Goal: Task Accomplishment & Management: Manage account settings

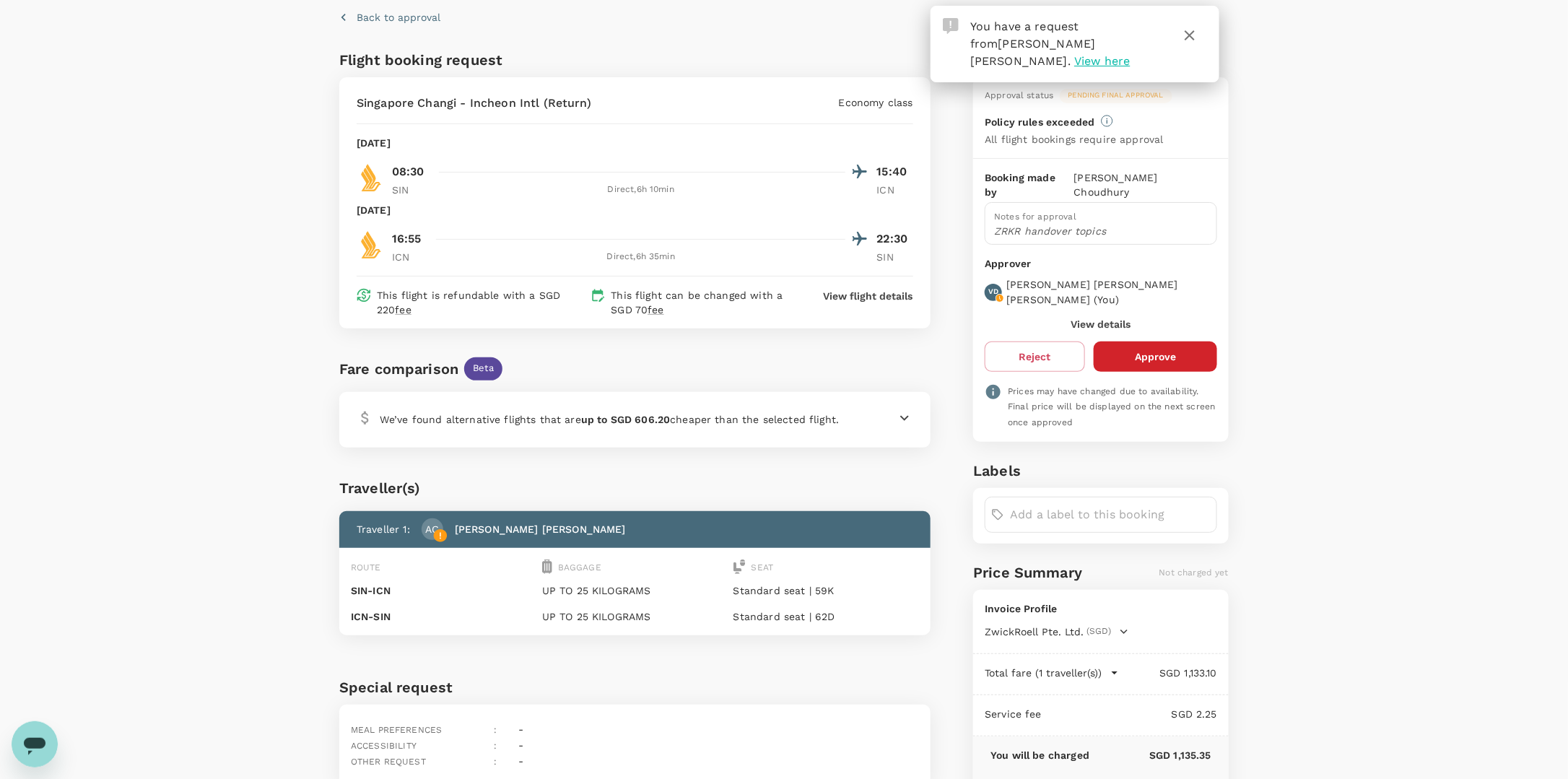
scroll to position [72, 0]
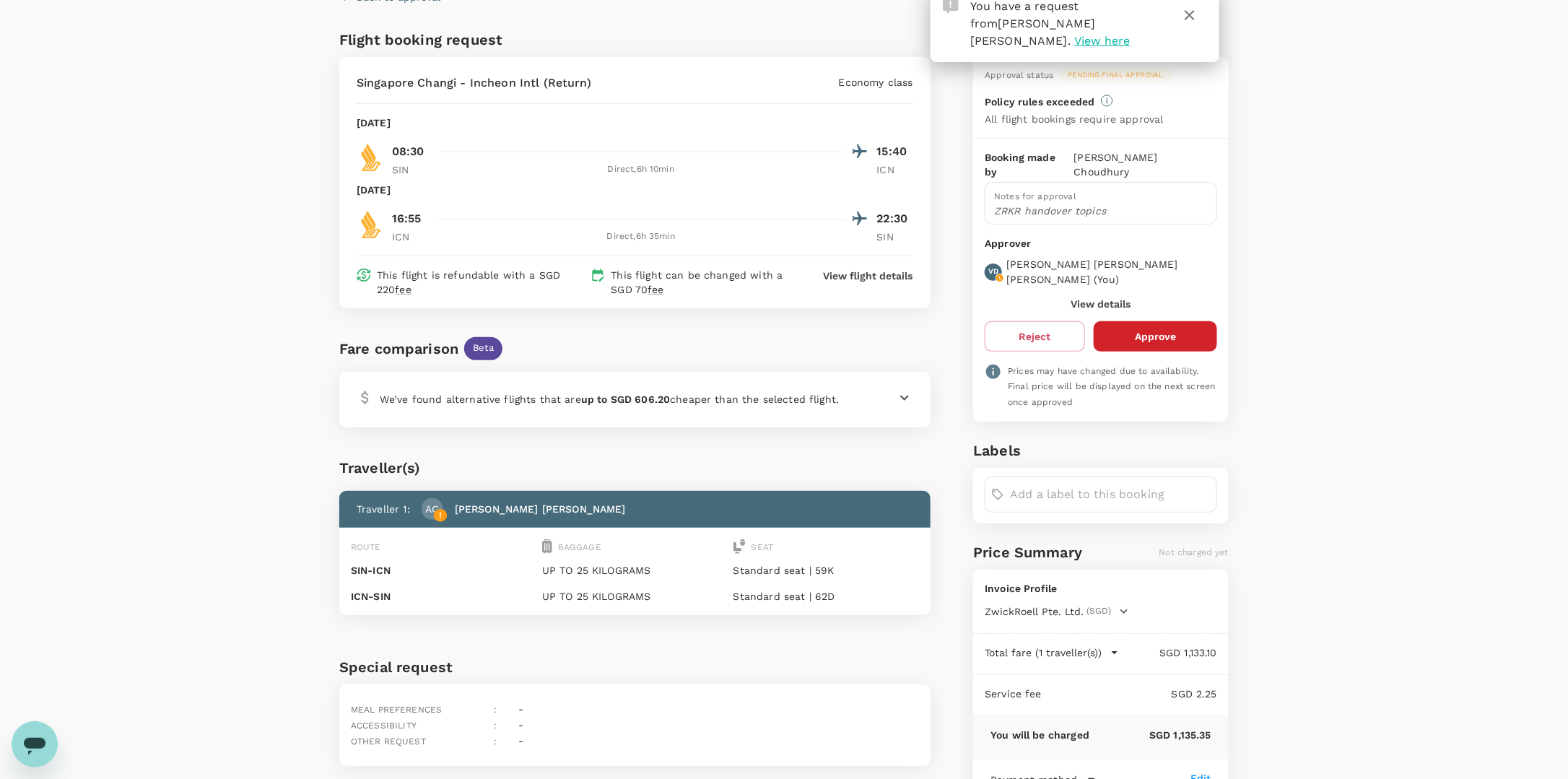
click at [901, 400] on icon at bounding box center [905, 397] width 17 height 17
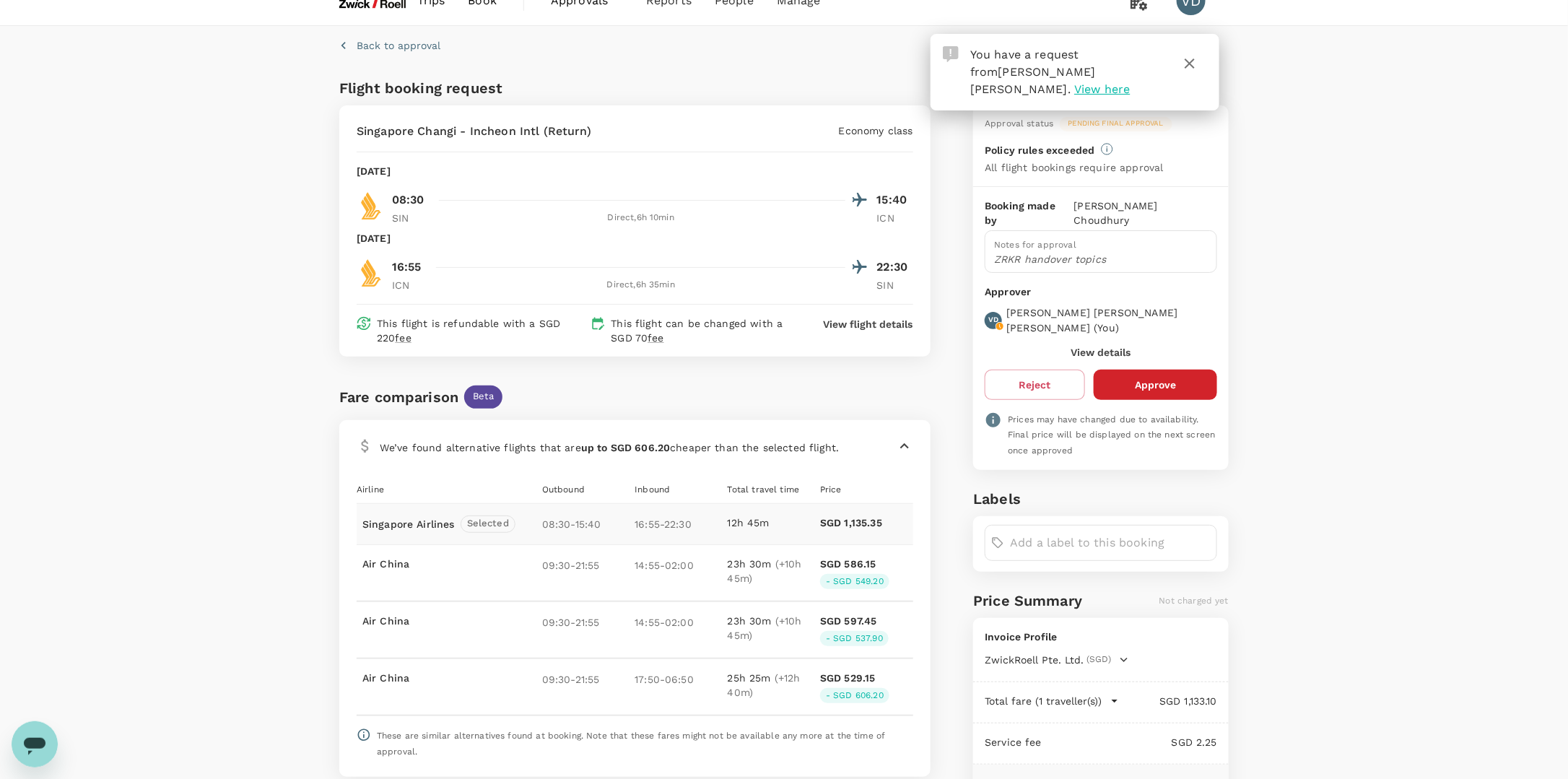
scroll to position [0, 0]
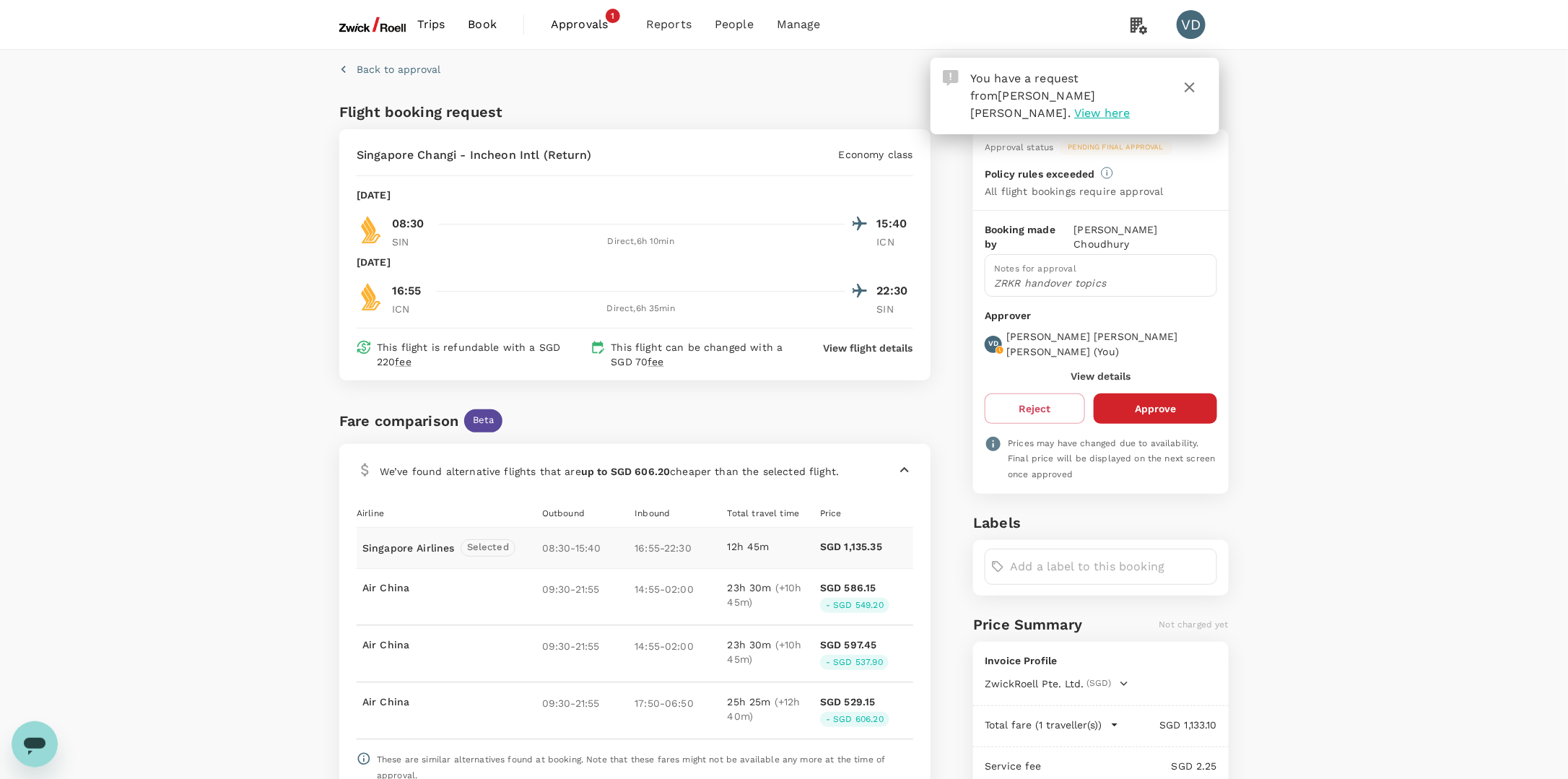
click at [1166, 393] on button "Approve" at bounding box center [1155, 408] width 124 height 30
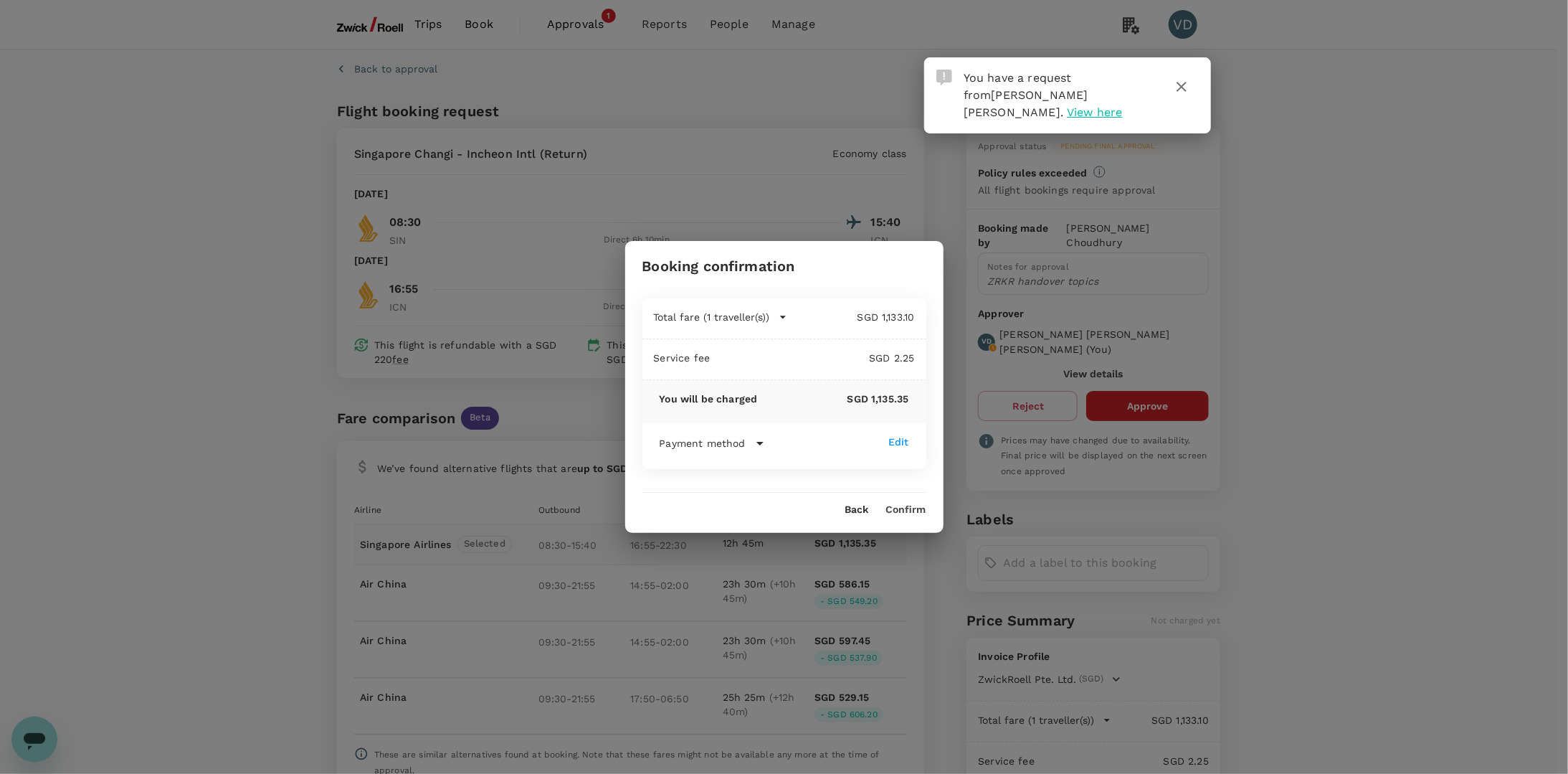
click at [921, 518] on div "Booking confirmation Total fare (1 traveller(s)) SGD 1,133.10 Air fare SGD 1,13…" at bounding box center [784, 387] width 318 height 291
click at [913, 510] on button "Confirm" at bounding box center [906, 510] width 40 height 11
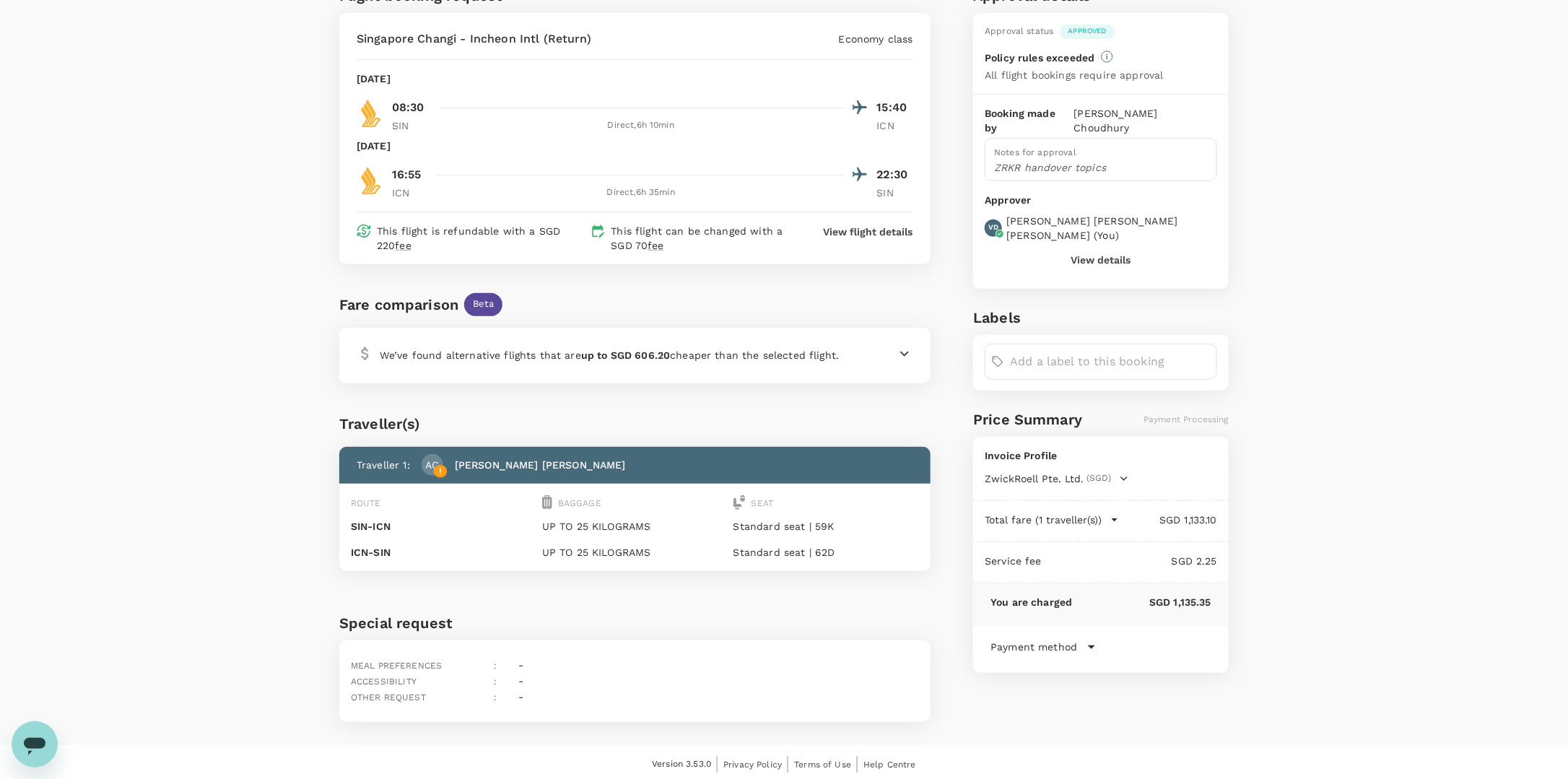
scroll to position [205, 0]
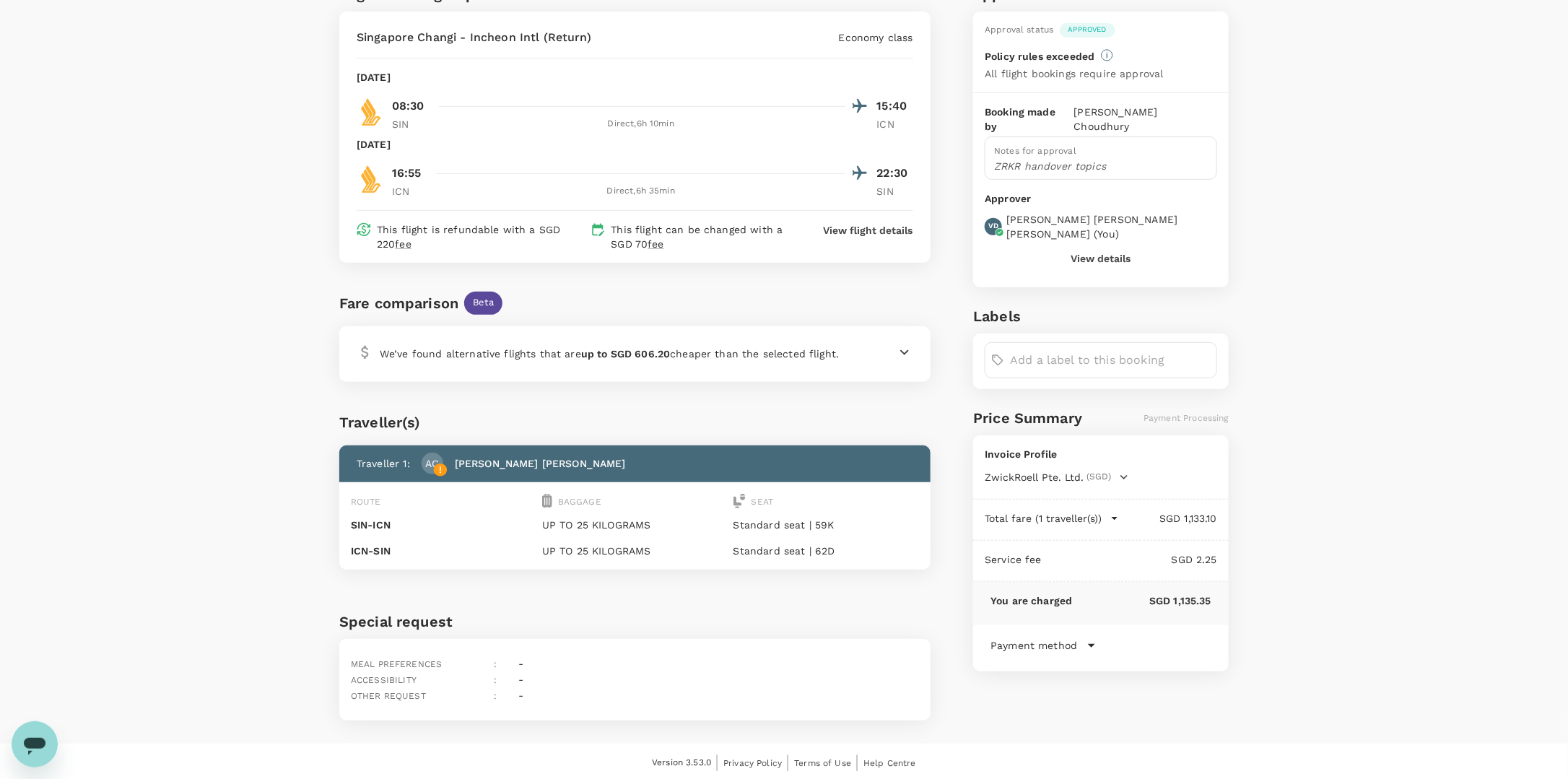
click at [1061, 349] on input "text" at bounding box center [1111, 360] width 201 height 23
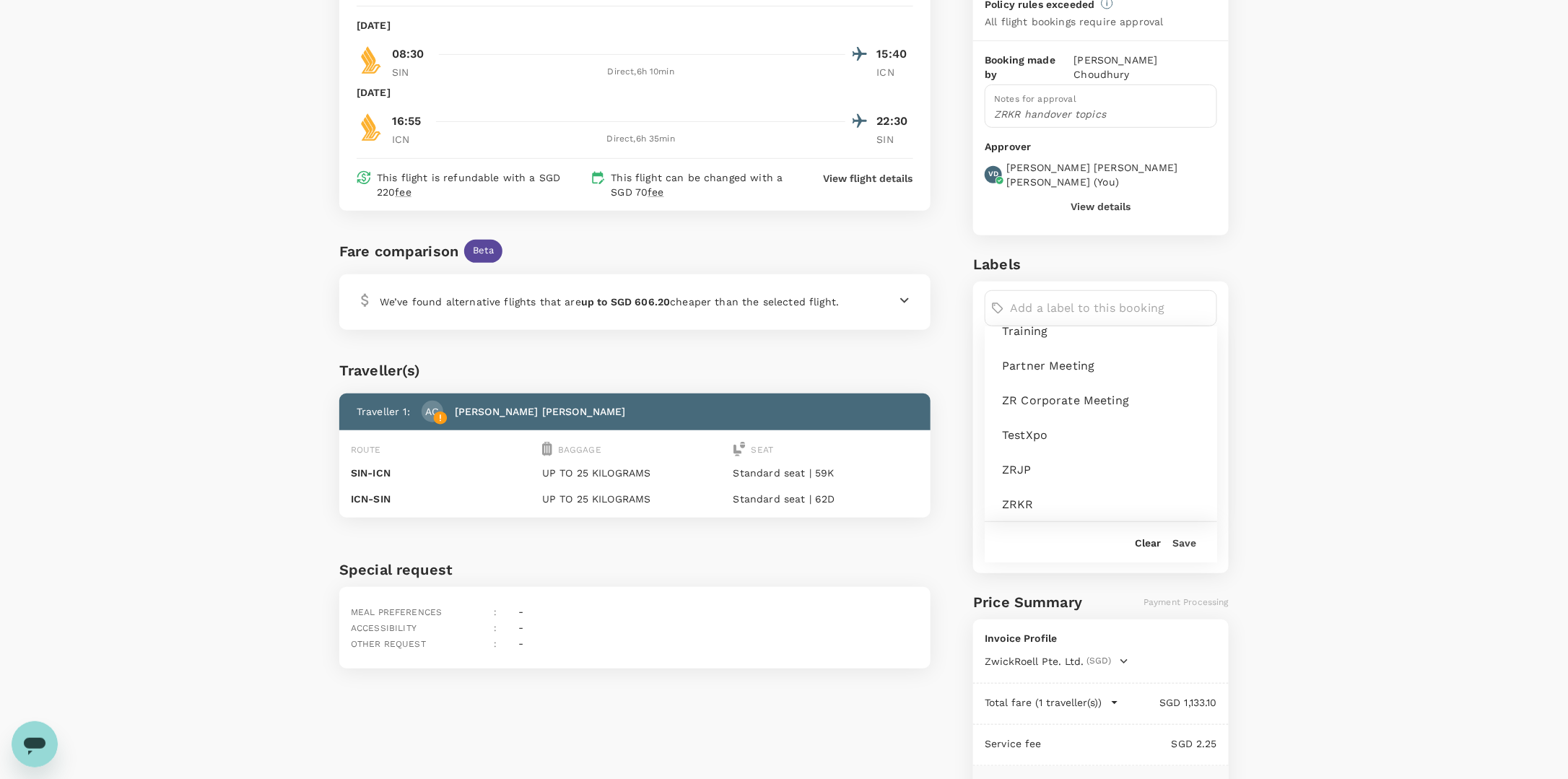
scroll to position [278, 0]
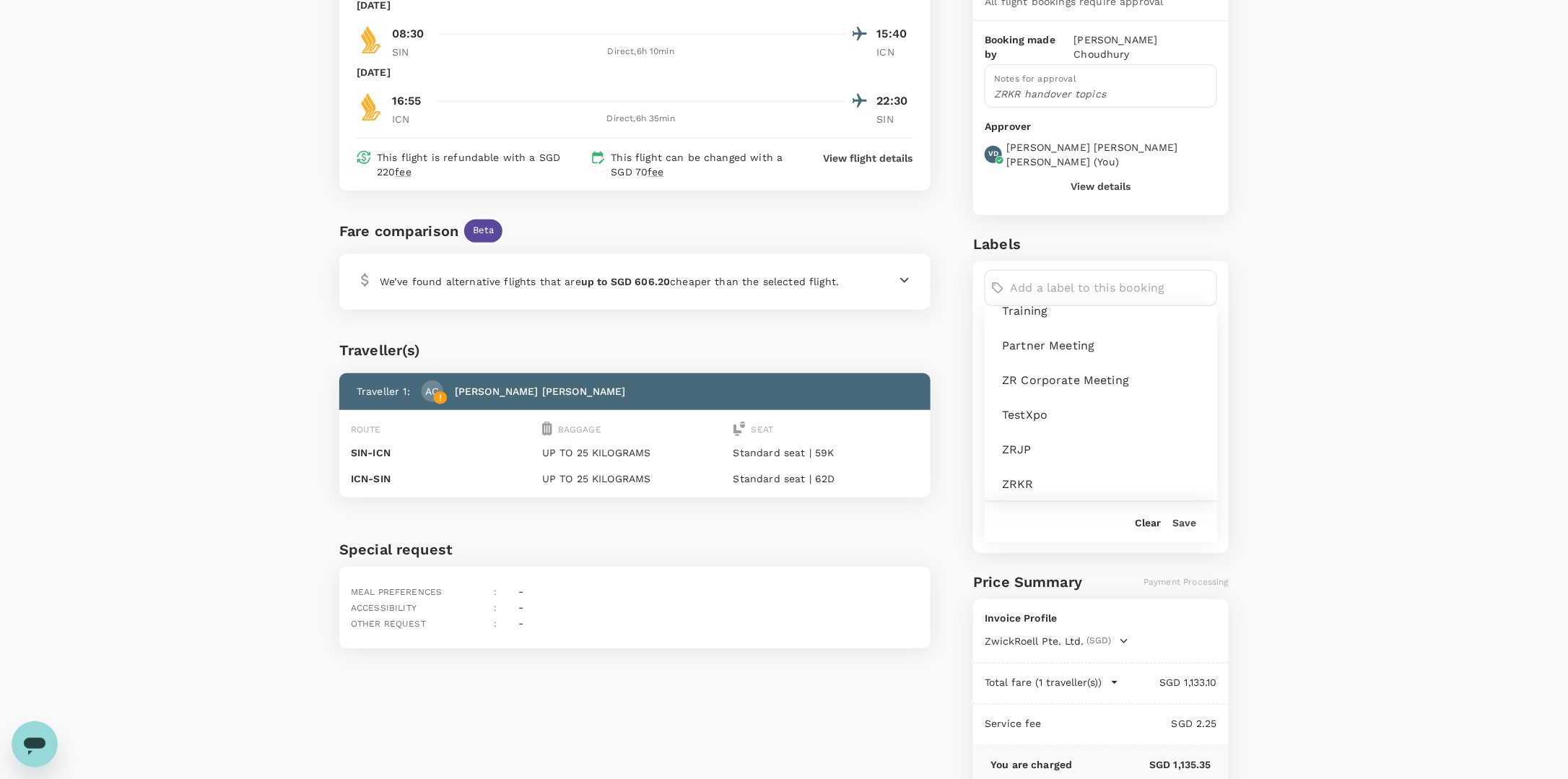
click at [1025, 476] on span "ZRKR" at bounding box center [1104, 484] width 204 height 17
click at [1194, 517] on button "Save" at bounding box center [1184, 523] width 23 height 11
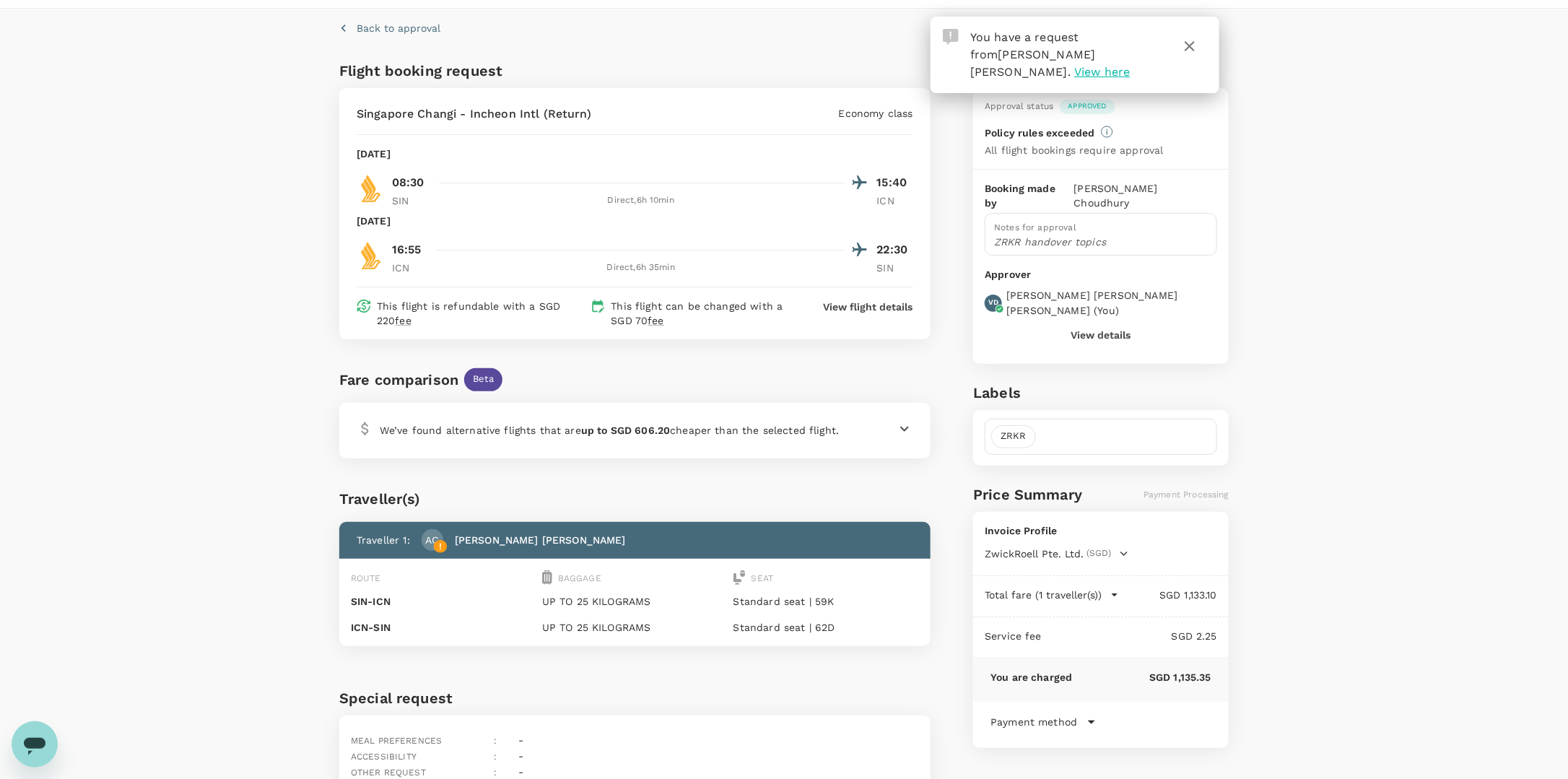
scroll to position [0, 0]
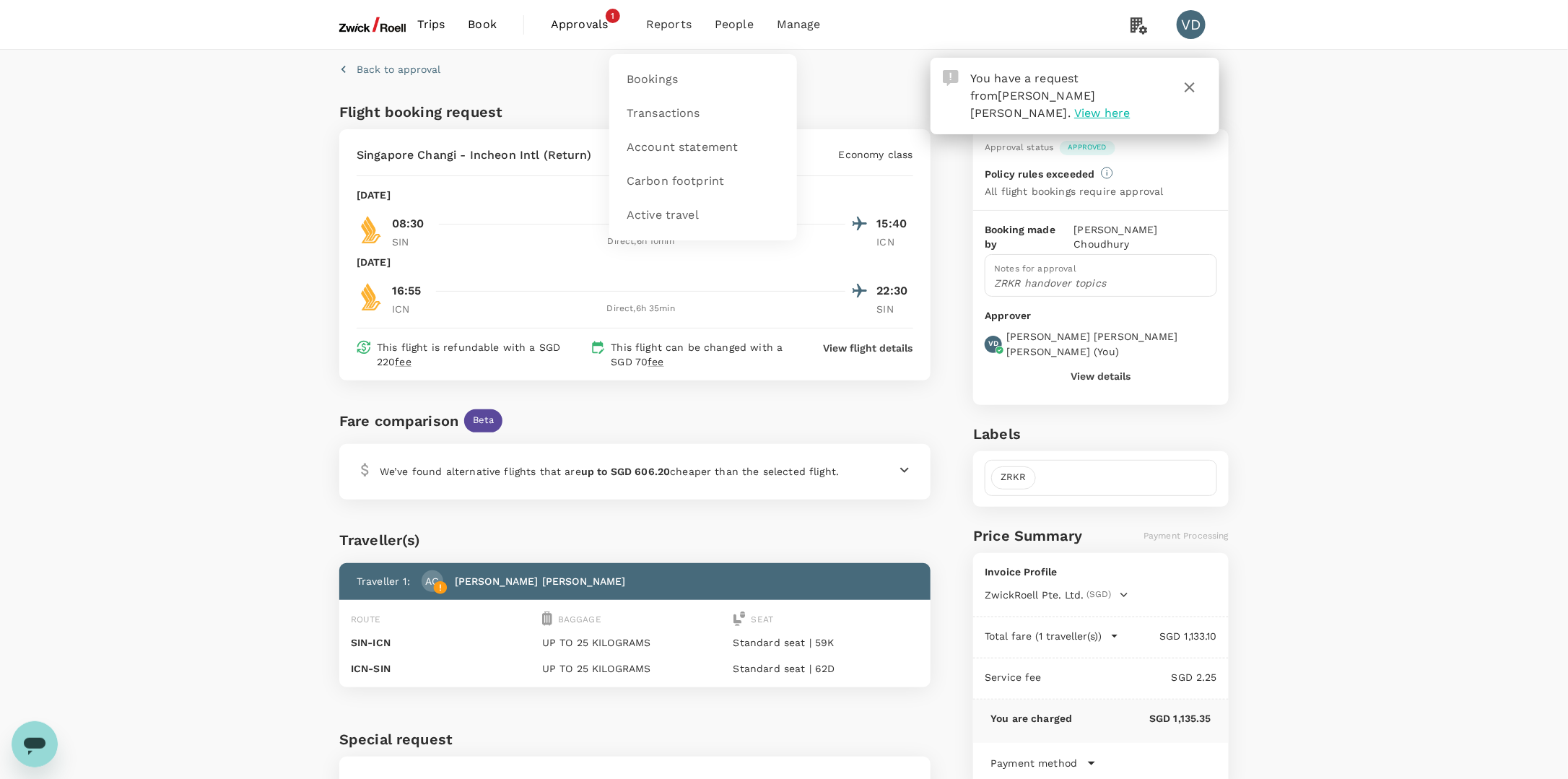
click at [655, 21] on span "Reports" at bounding box center [669, 24] width 45 height 17
click at [574, 23] on span "Approvals" at bounding box center [587, 24] width 72 height 17
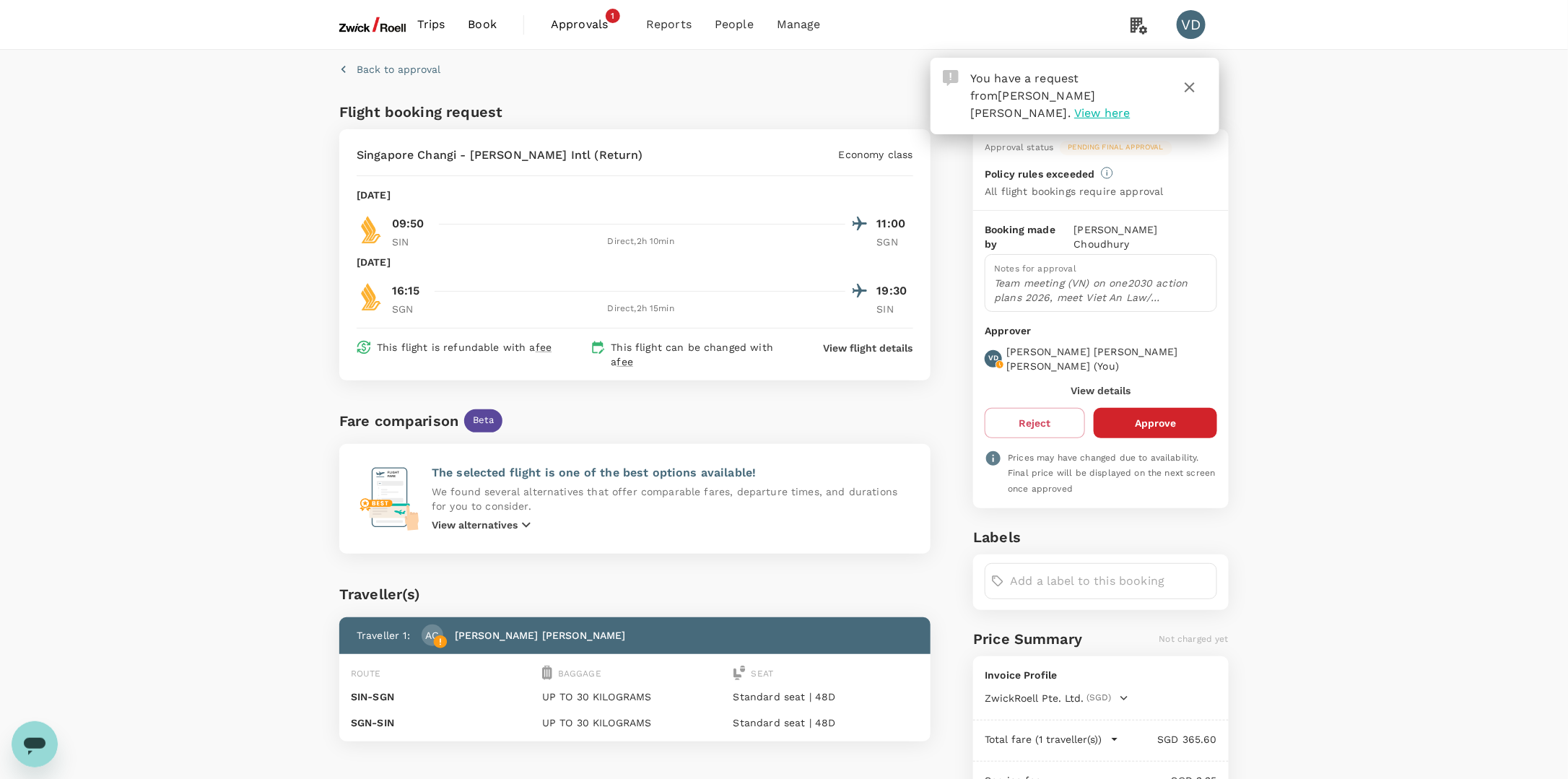
click at [1100, 286] on p "Team meeting (VN) on one2030 action plans 2026, meet Viet An Law/ [PERSON_NAME]…" at bounding box center [1101, 290] width 214 height 29
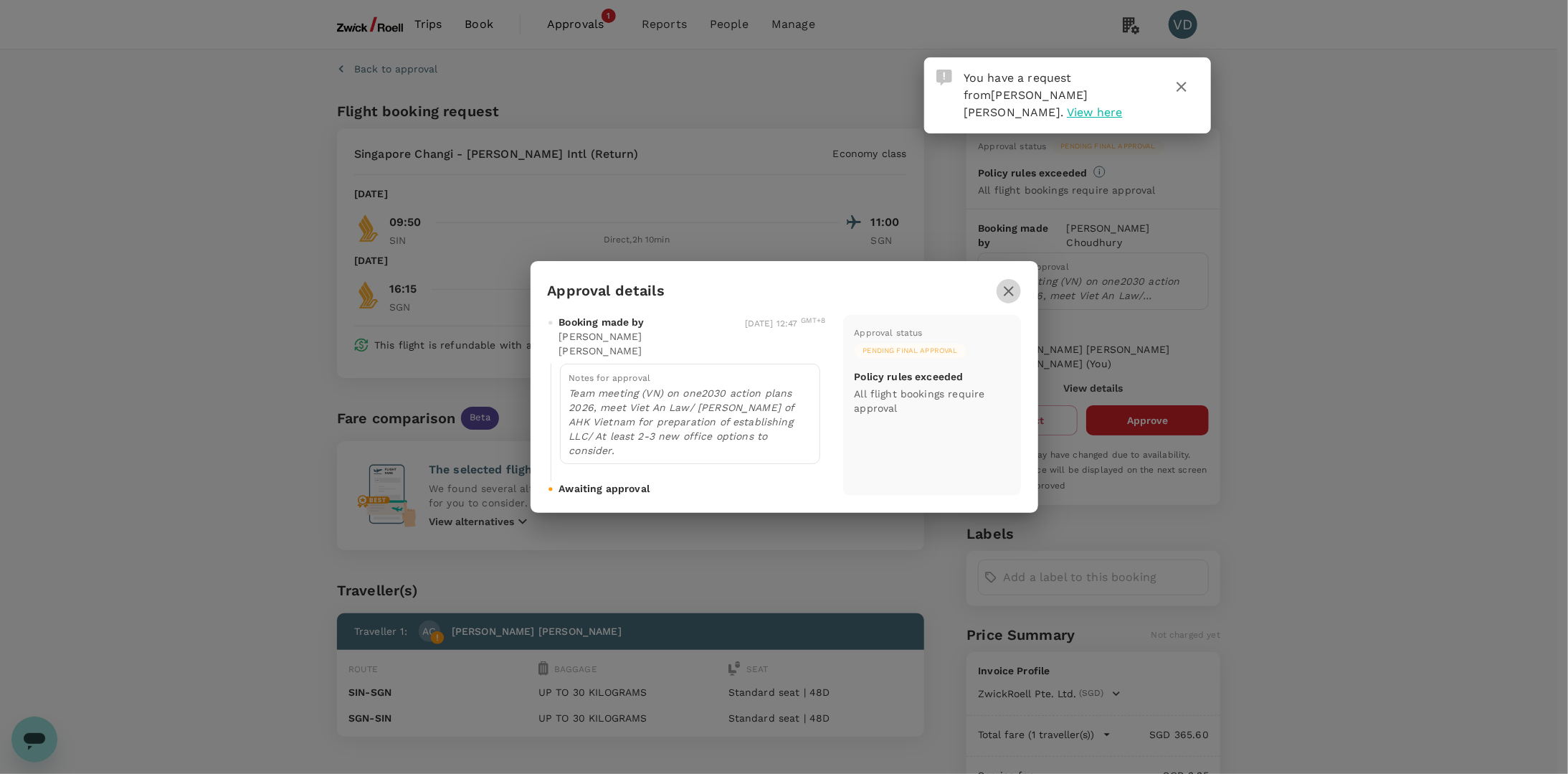
click at [1006, 297] on icon "button" at bounding box center [1008, 291] width 10 height 10
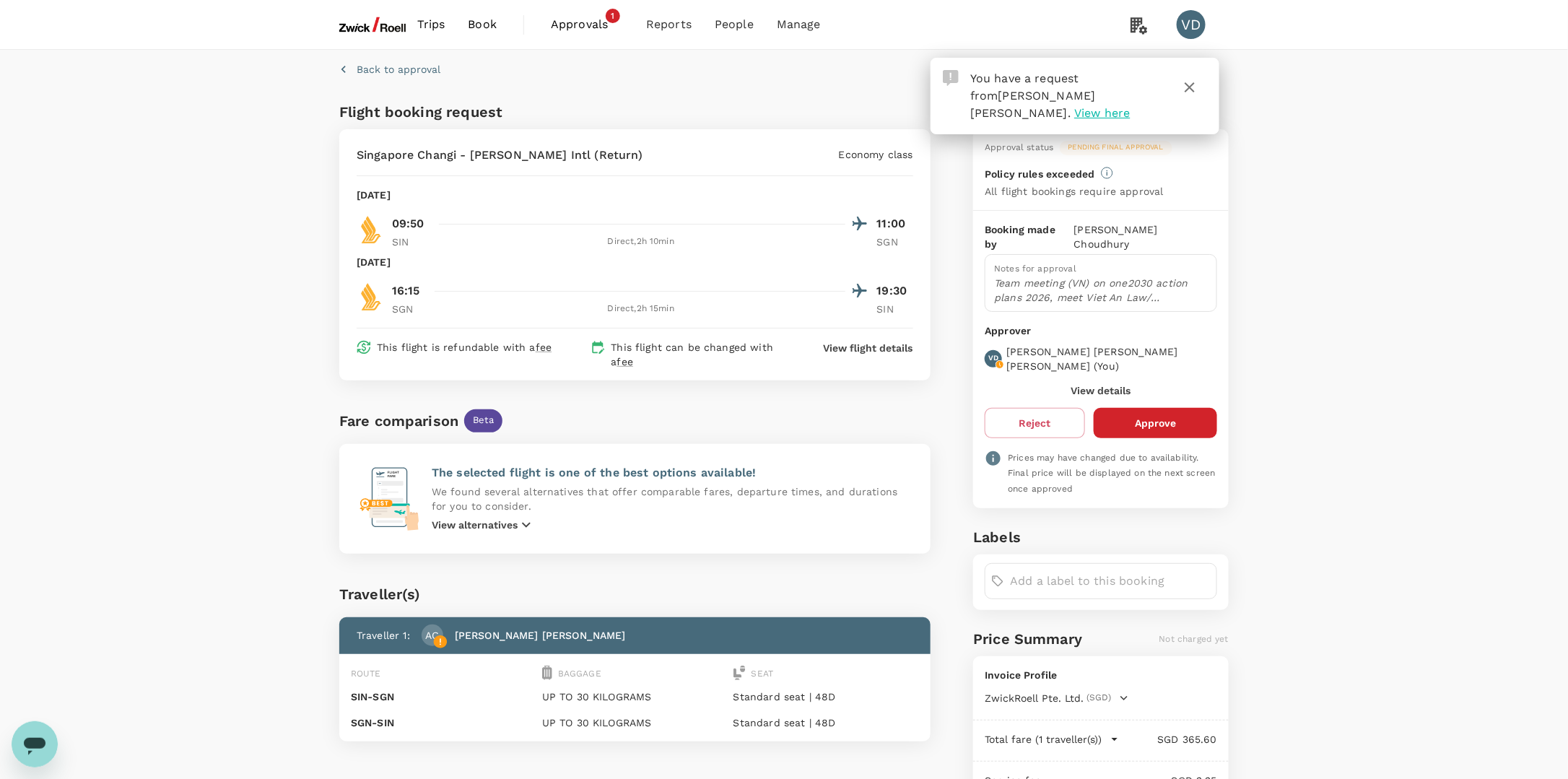
click at [1188, 84] on icon "button" at bounding box center [1190, 87] width 10 height 10
click at [1383, 231] on div "Back to approval Flight booking request Singapore Changi - Tan Son Nhat Intl (R…" at bounding box center [784, 483] width 1568 height 866
click at [1142, 276] on p "Team meeting (VN) on one2030 action plans 2026, meet Viet An Law/ [PERSON_NAME]…" at bounding box center [1101, 290] width 214 height 29
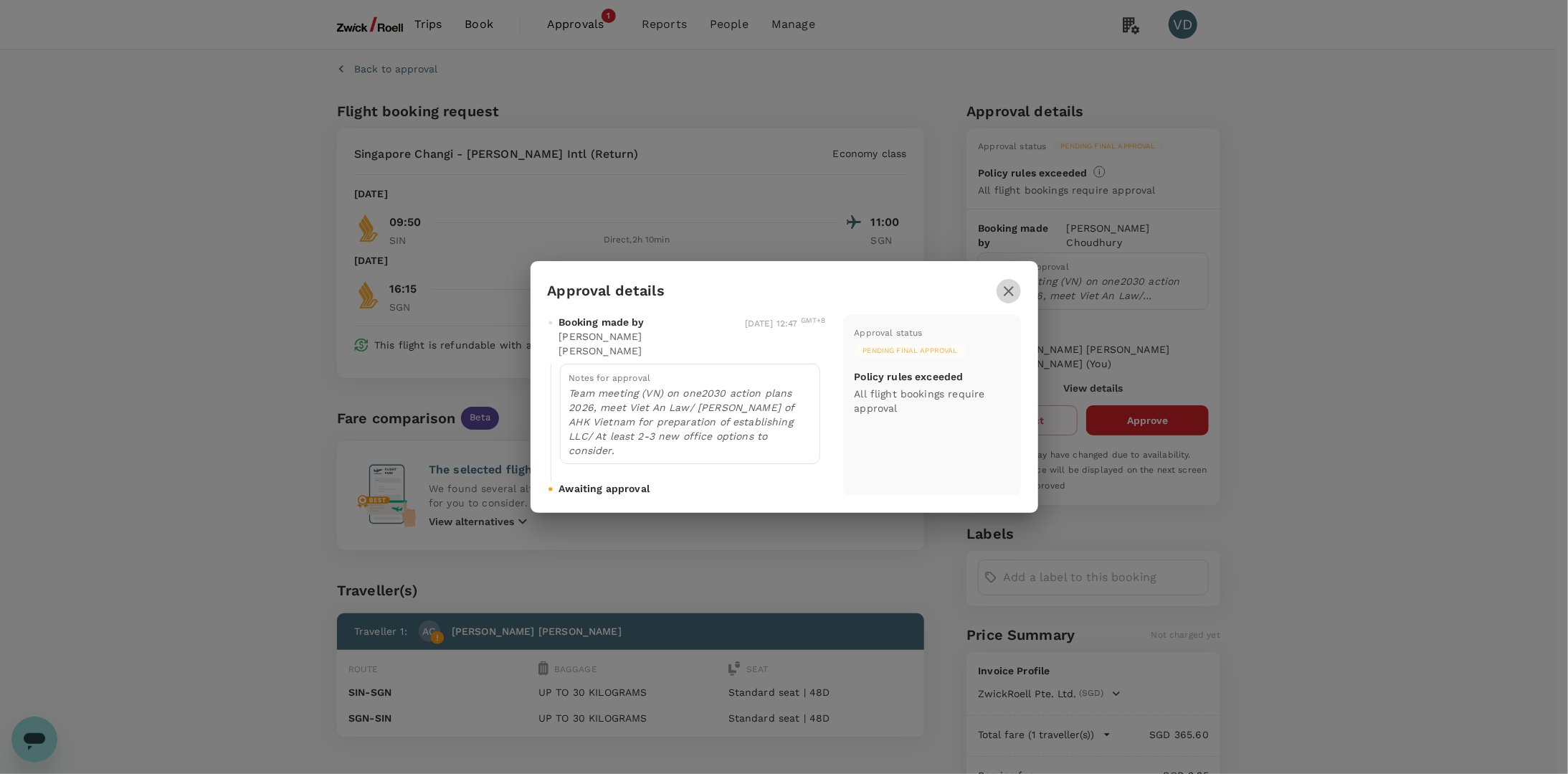
click at [1005, 297] on icon "button" at bounding box center [1008, 291] width 10 height 10
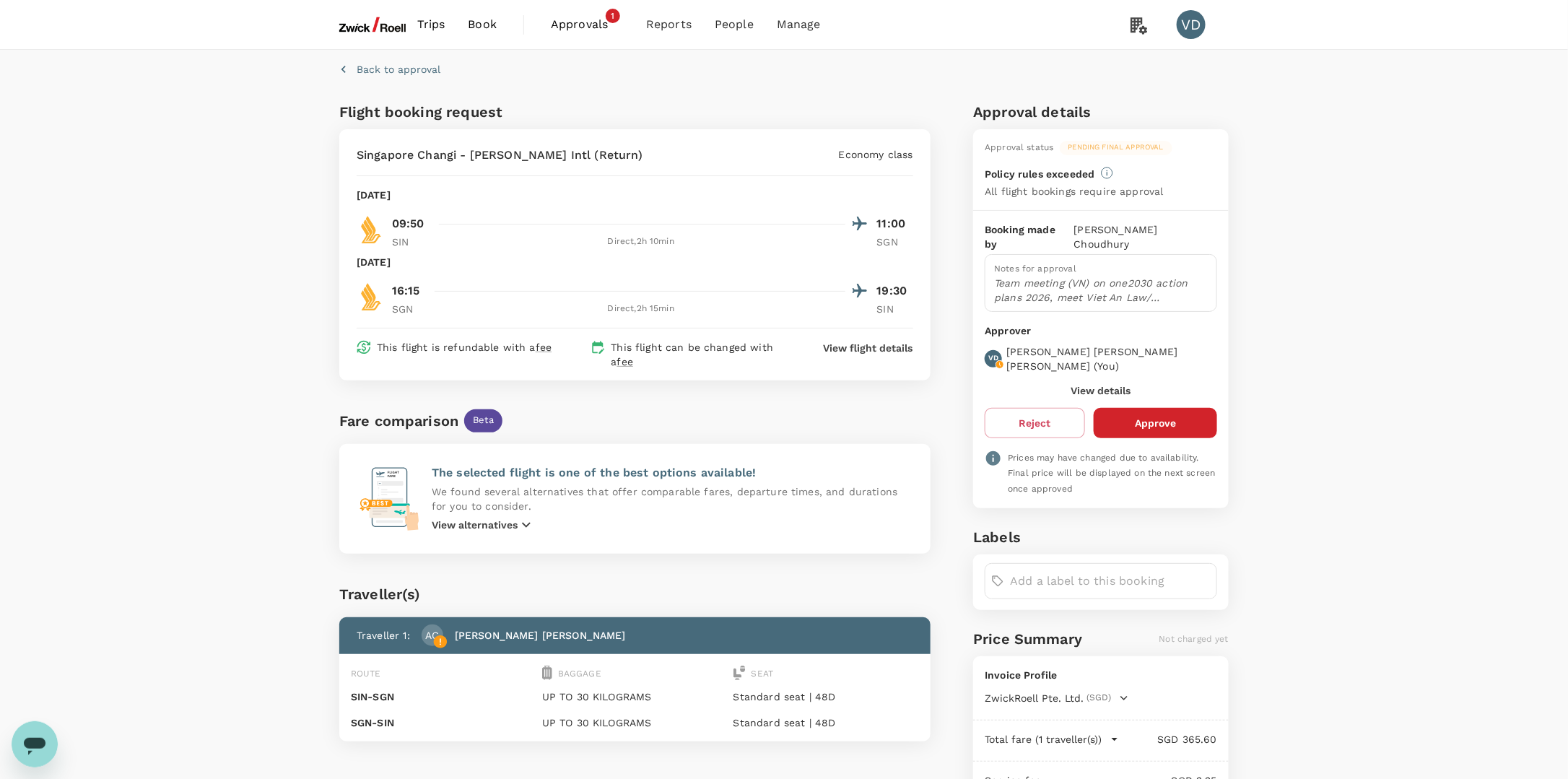
click at [178, 204] on div "Back to approval Flight booking request Singapore Changi - Tan Son Nhat Intl (R…" at bounding box center [784, 483] width 1568 height 866
click at [193, 209] on div "Back to approval Flight booking request Singapore Changi - Tan Son Nhat Intl (R…" at bounding box center [784, 483] width 1568 height 866
click at [1036, 408] on button "Reject" at bounding box center [1035, 422] width 100 height 30
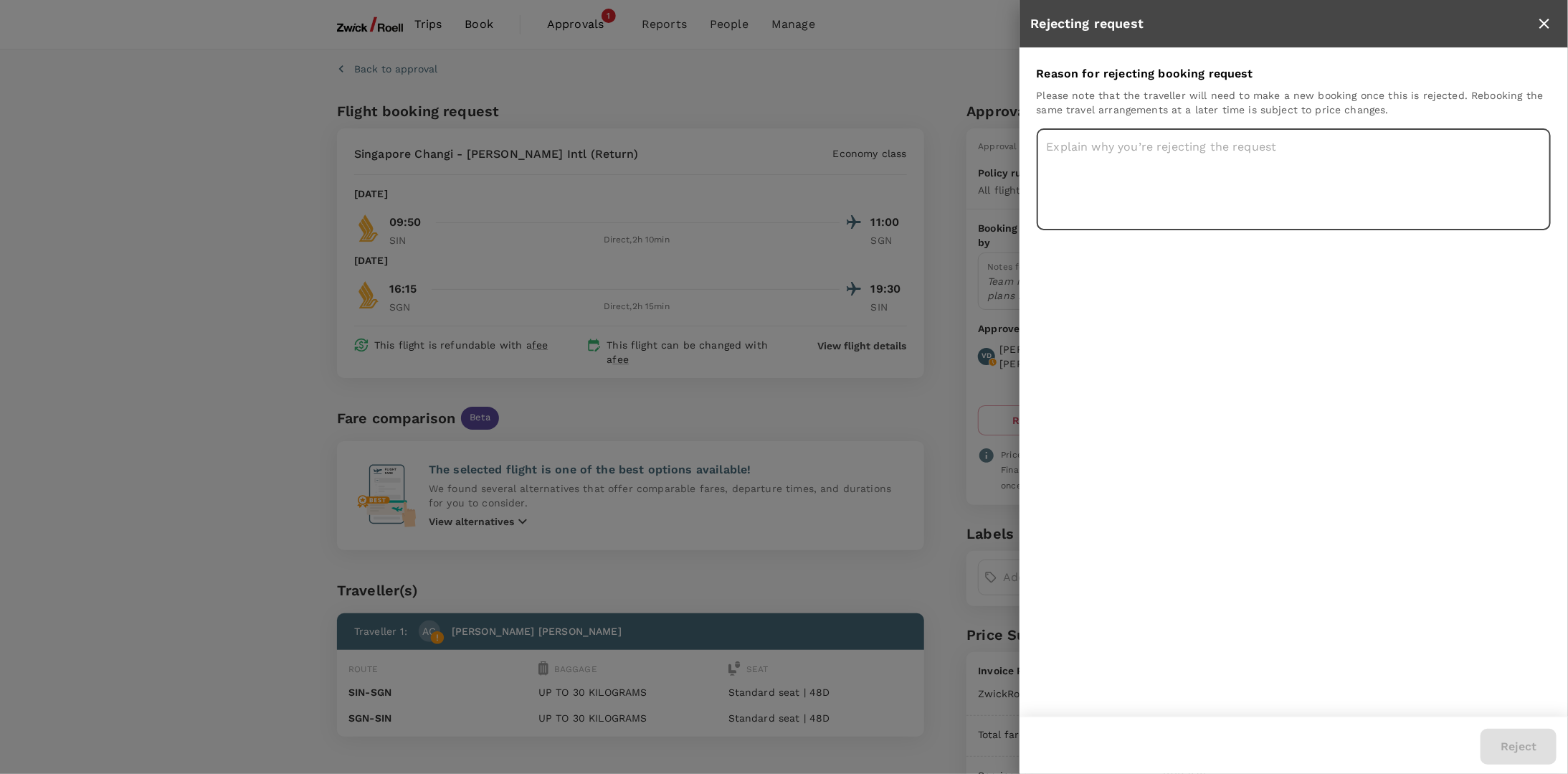
click at [1173, 213] on textarea at bounding box center [1293, 179] width 514 height 102
type textarea "Might be too early on the LLC topic. Let's sync first."
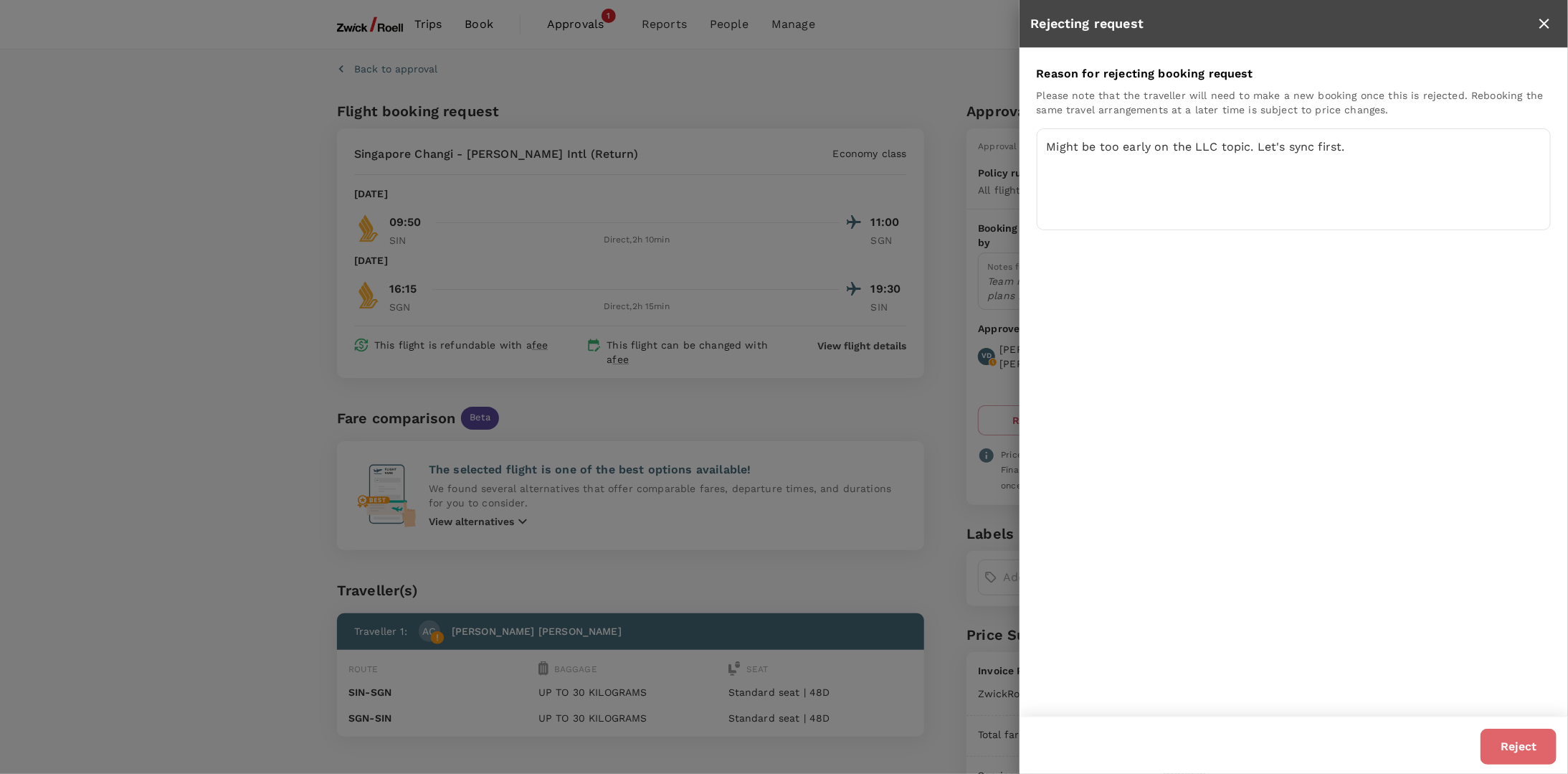
click at [1521, 736] on button "Reject" at bounding box center [1518, 747] width 76 height 36
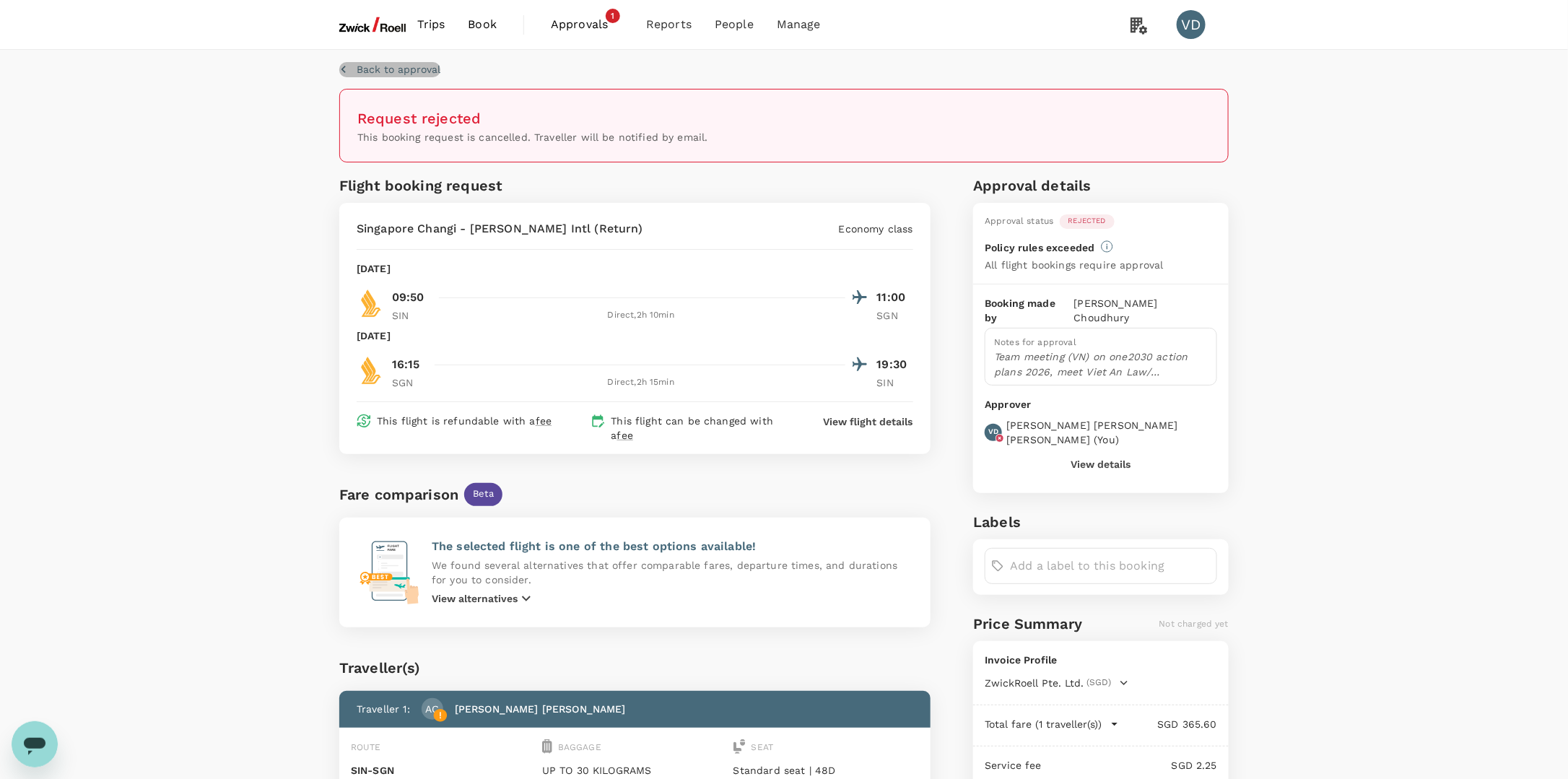
click at [396, 65] on p "Back to approval" at bounding box center [399, 70] width 84 height 15
click at [373, 68] on p "Back to approval" at bounding box center [399, 70] width 84 height 15
